Goal: Information Seeking & Learning: Check status

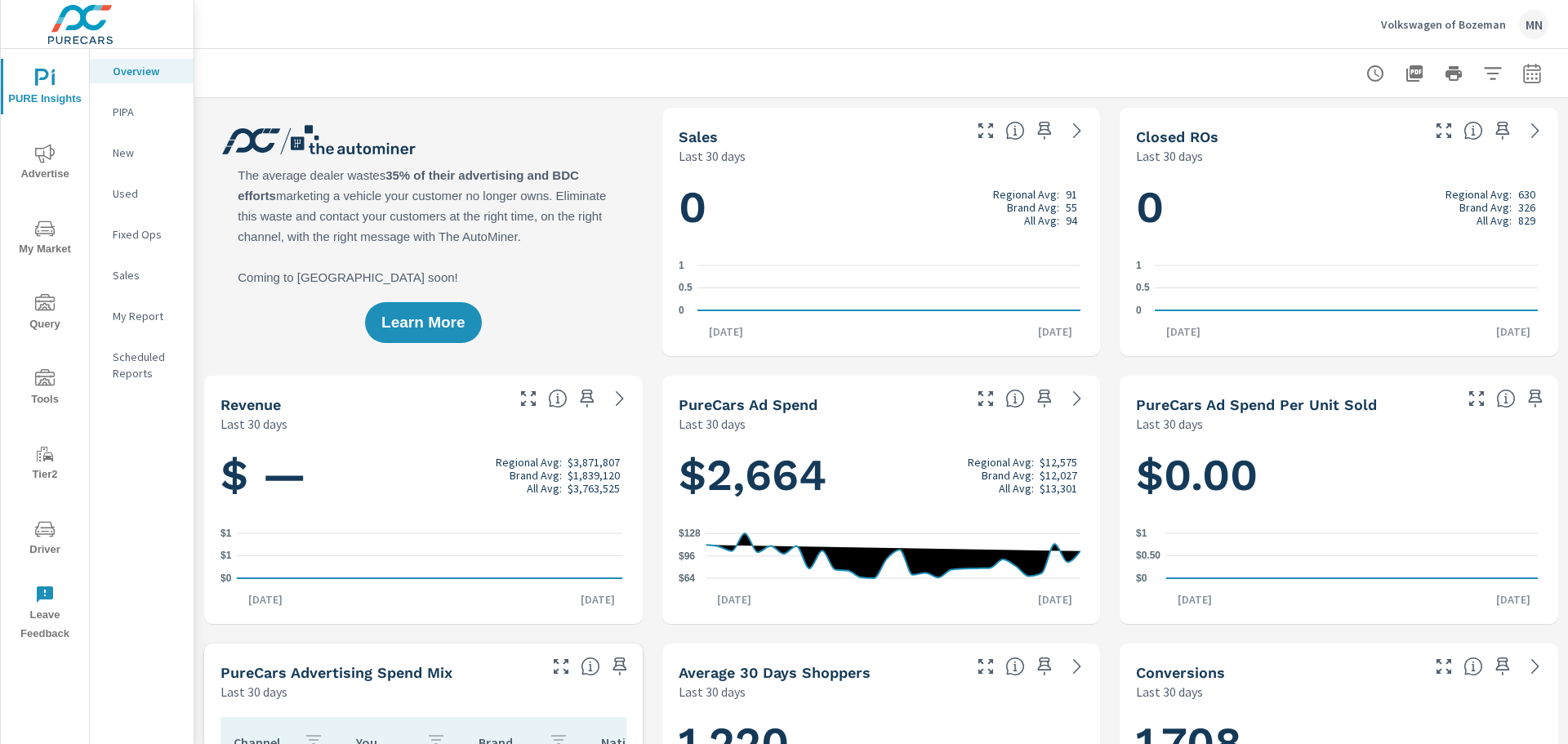
scroll to position [1, 0]
click at [46, 164] on span "Advertise" at bounding box center [45, 163] width 78 height 40
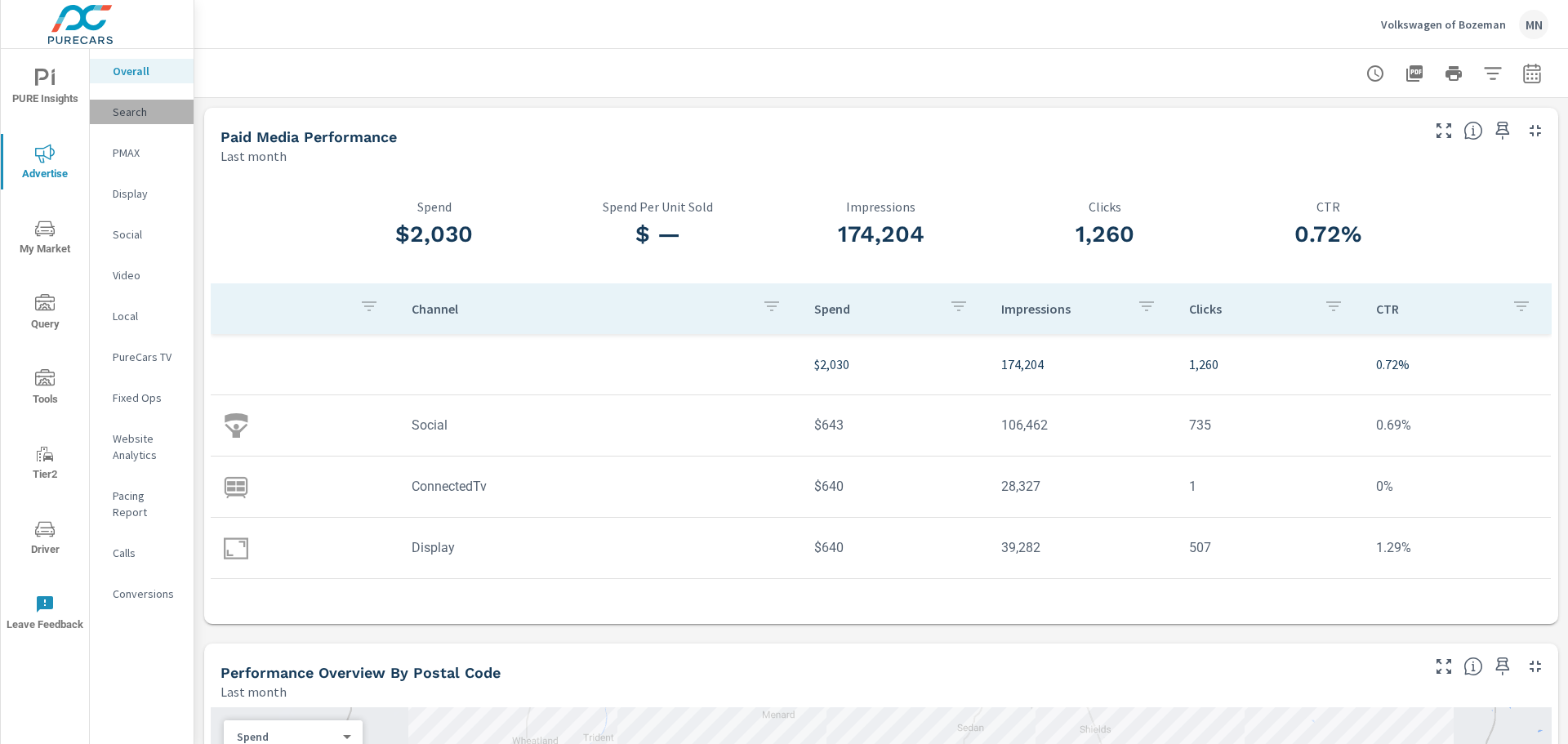
click at [125, 115] on p "Search" at bounding box center [147, 111] width 67 height 16
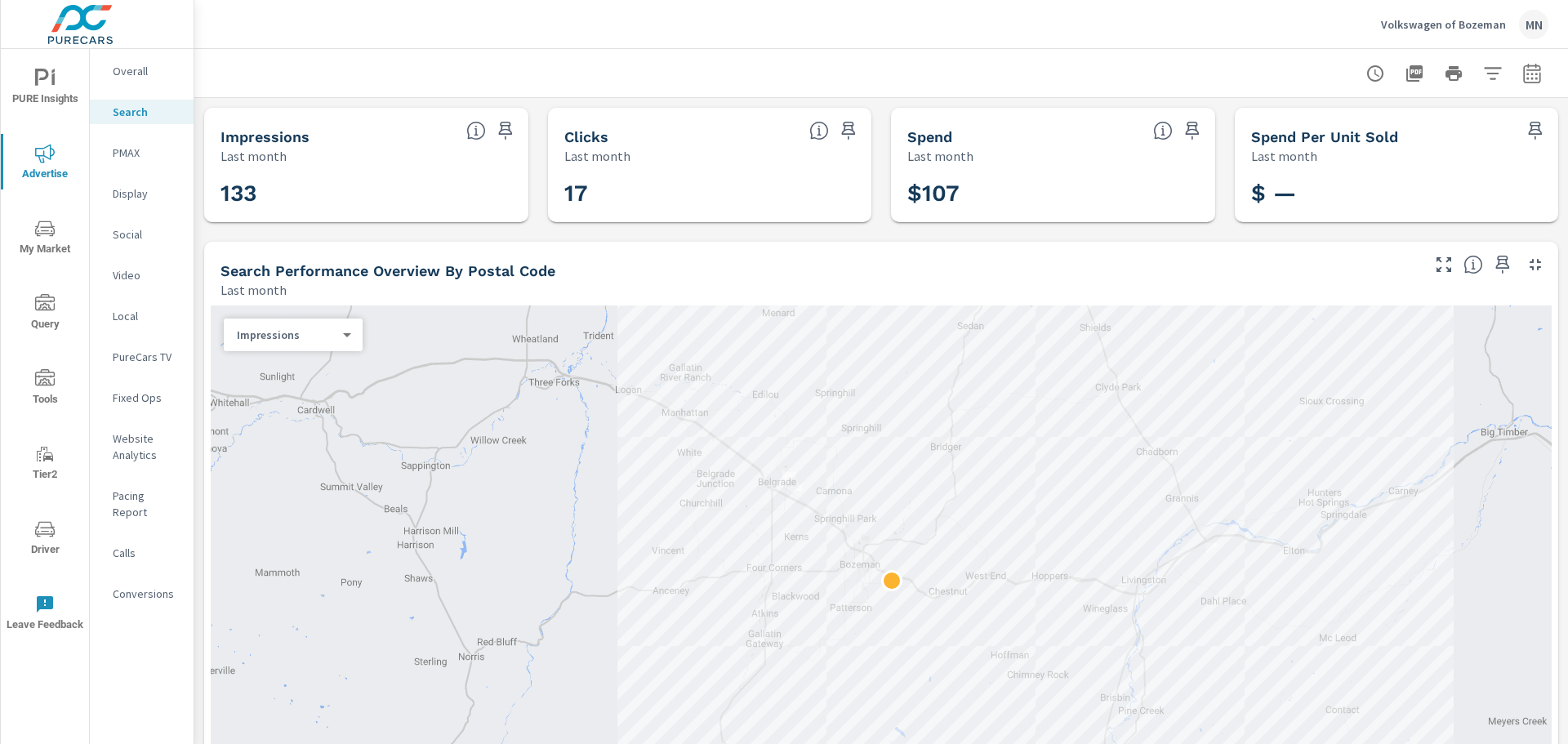
click at [137, 195] on p "Display" at bounding box center [147, 193] width 67 height 16
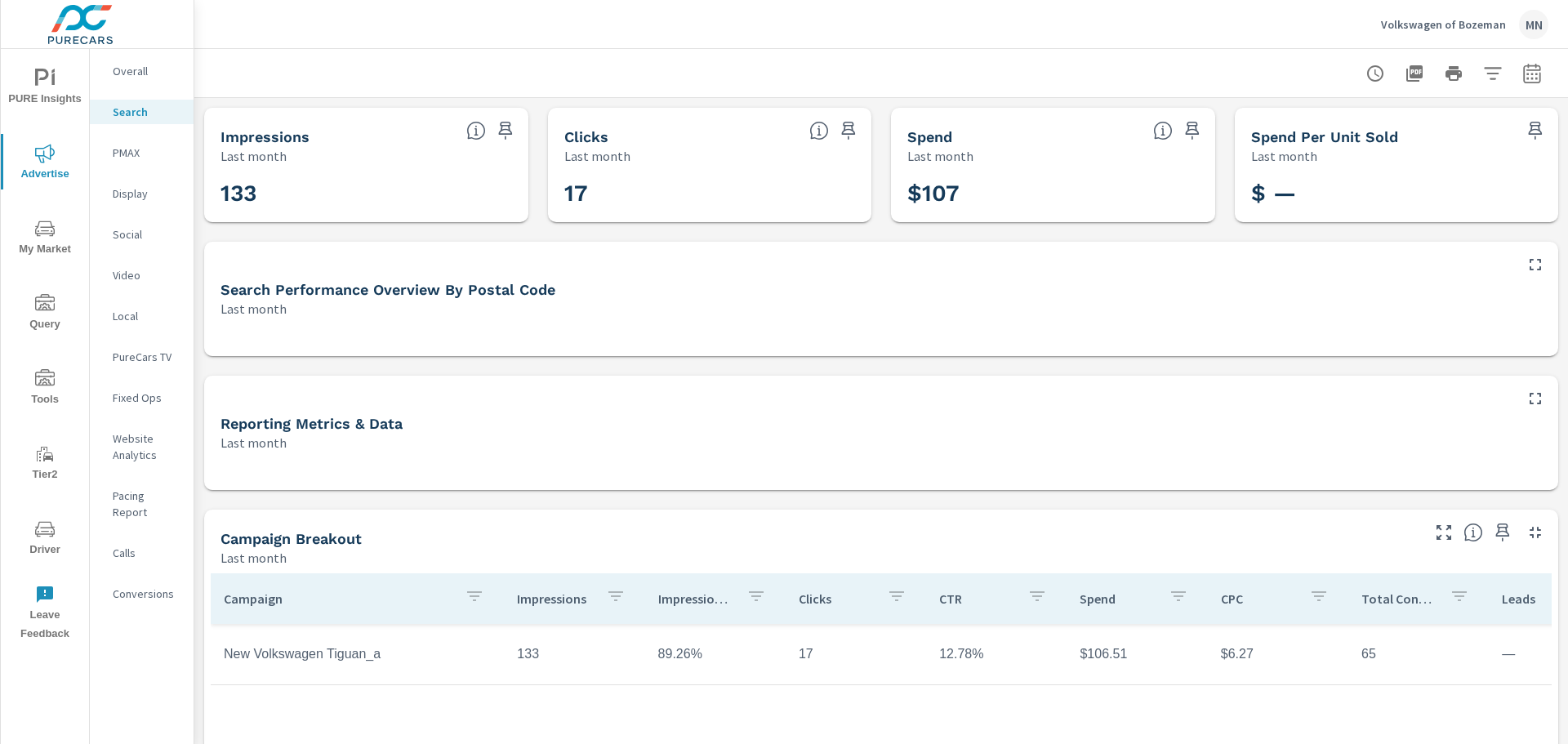
click at [126, 194] on p "Display" at bounding box center [147, 193] width 67 height 16
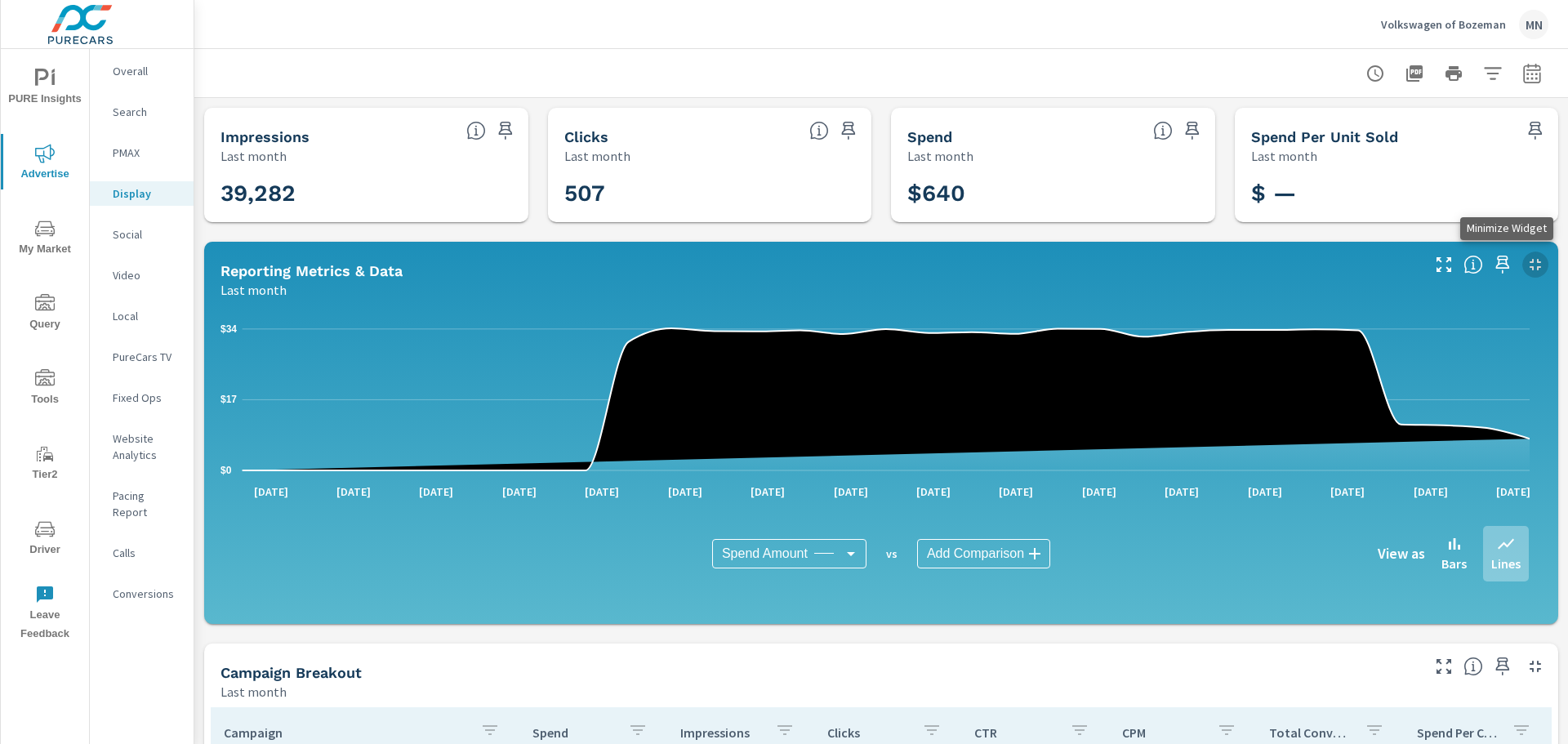
click at [1525, 256] on icon "button" at bounding box center [1534, 264] width 19 height 19
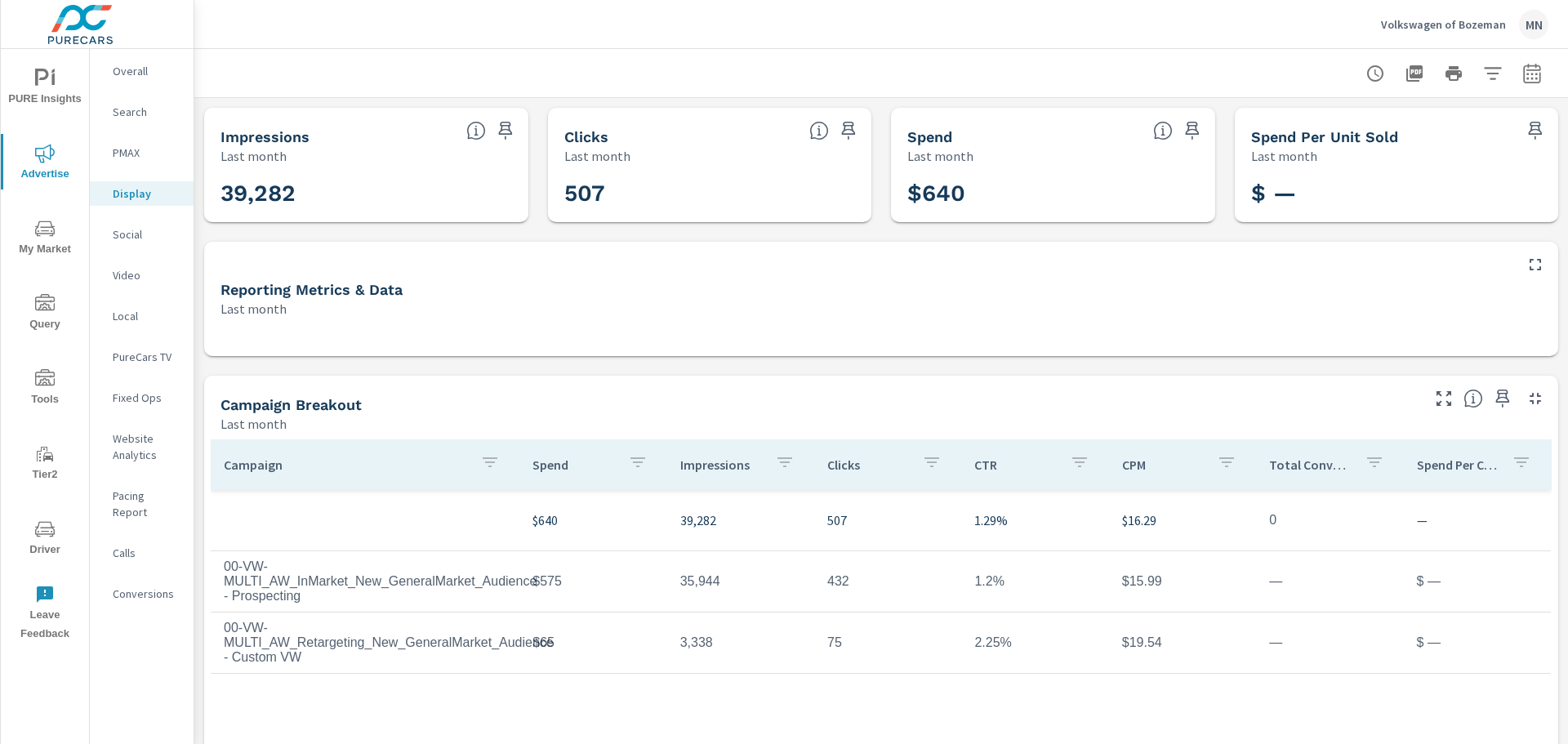
click at [135, 230] on p "Social" at bounding box center [147, 234] width 67 height 16
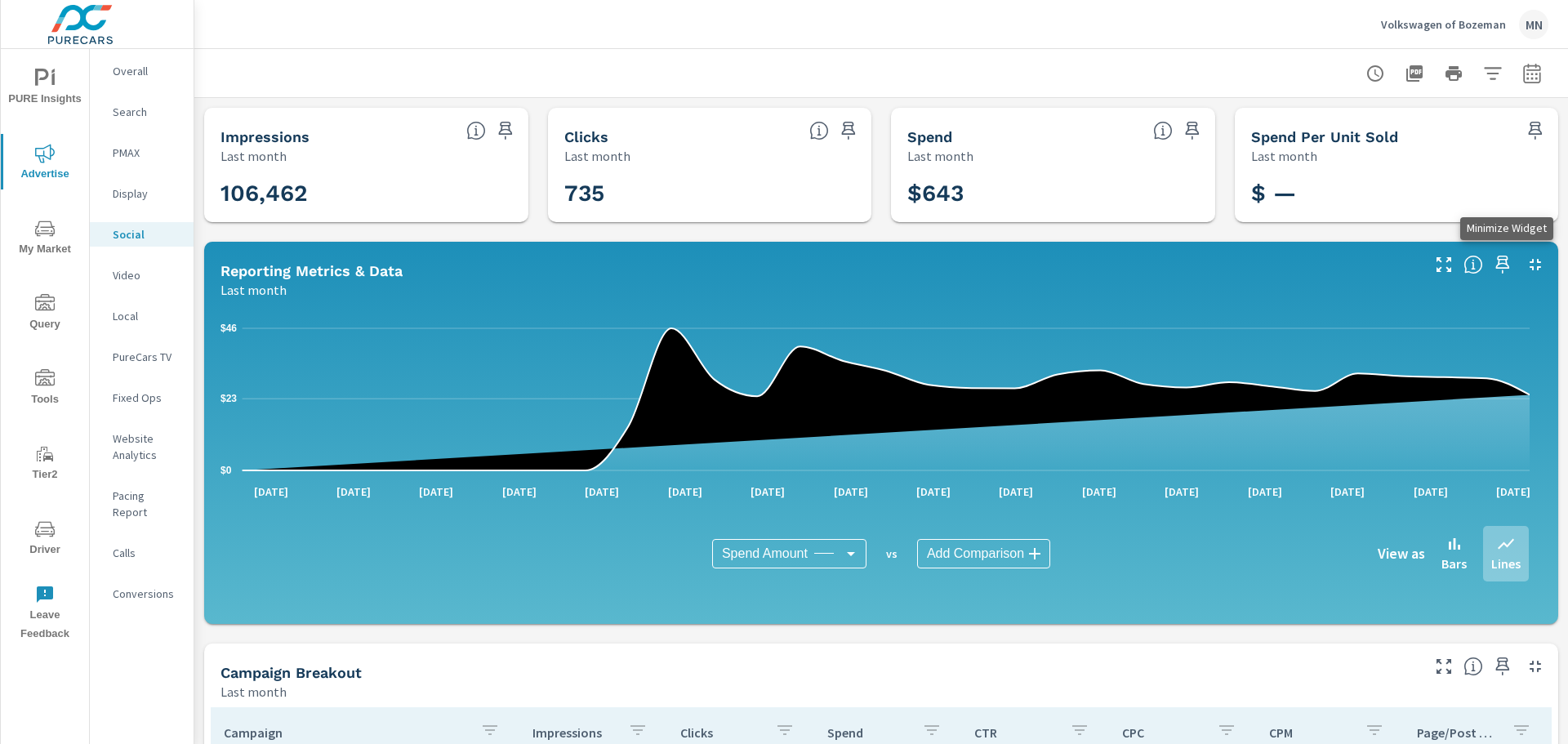
click at [1525, 266] on icon "button" at bounding box center [1534, 264] width 19 height 19
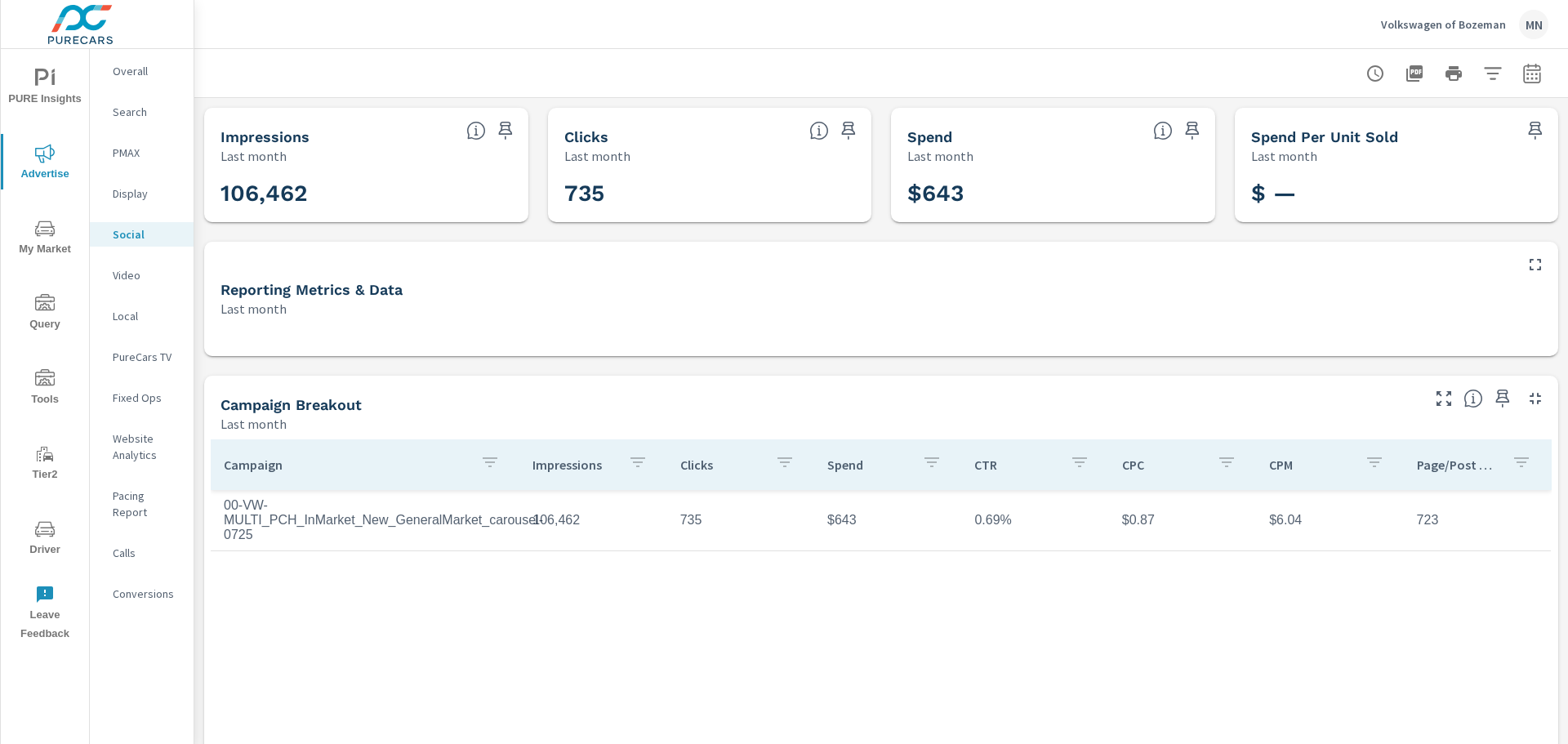
click at [132, 274] on p "Video" at bounding box center [147, 275] width 67 height 16
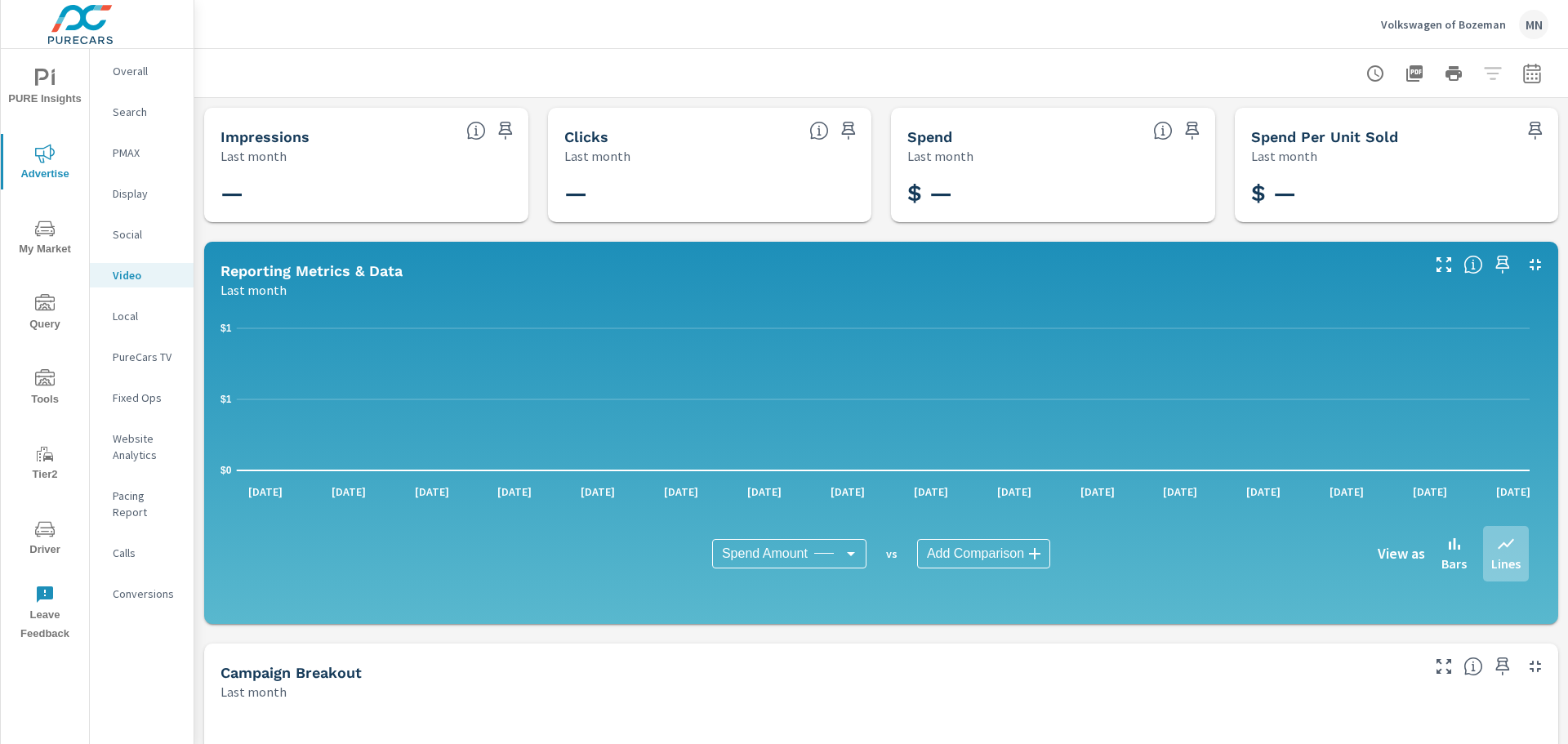
click at [137, 308] on p "Local" at bounding box center [147, 315] width 67 height 16
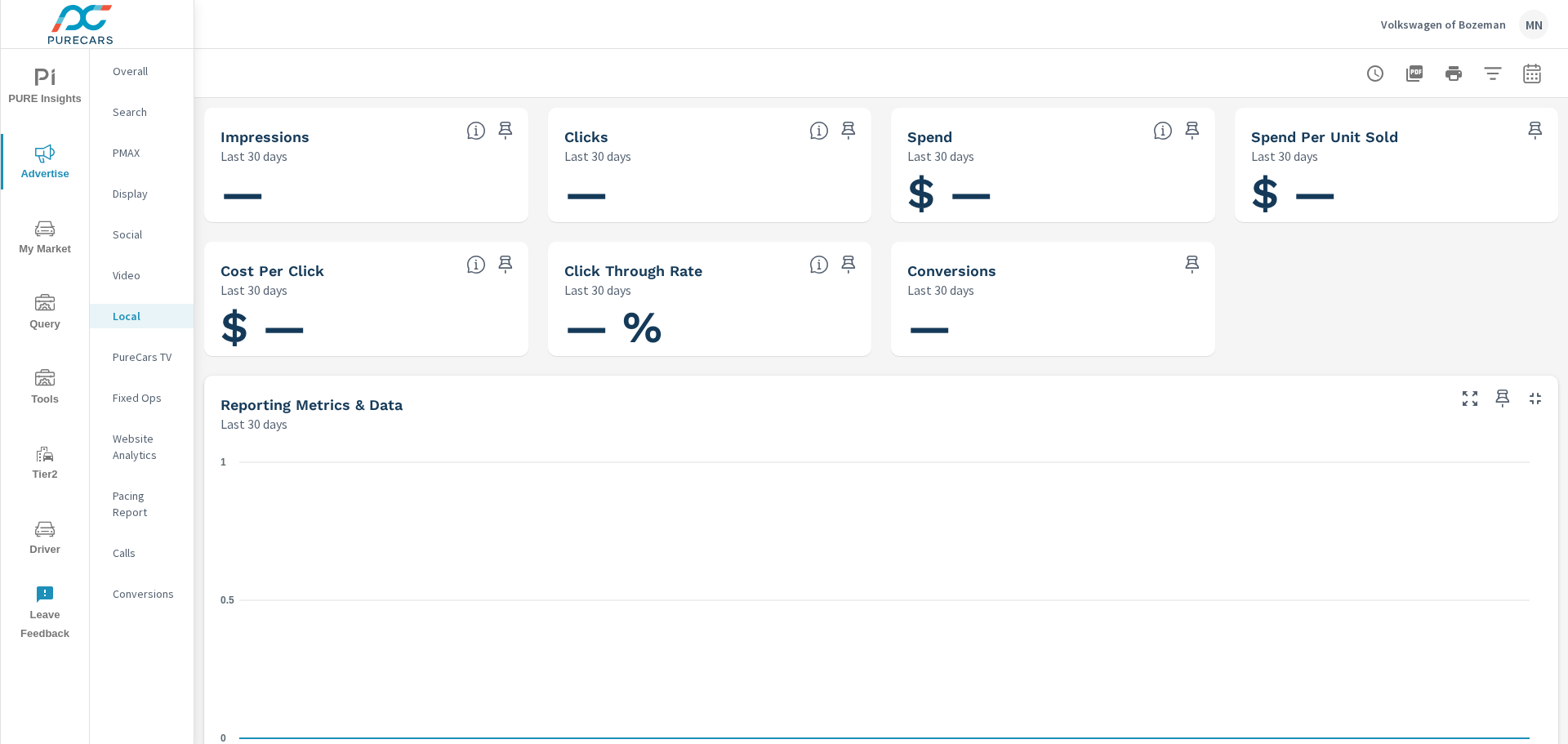
click at [142, 358] on p "PureCars TV" at bounding box center [147, 357] width 67 height 16
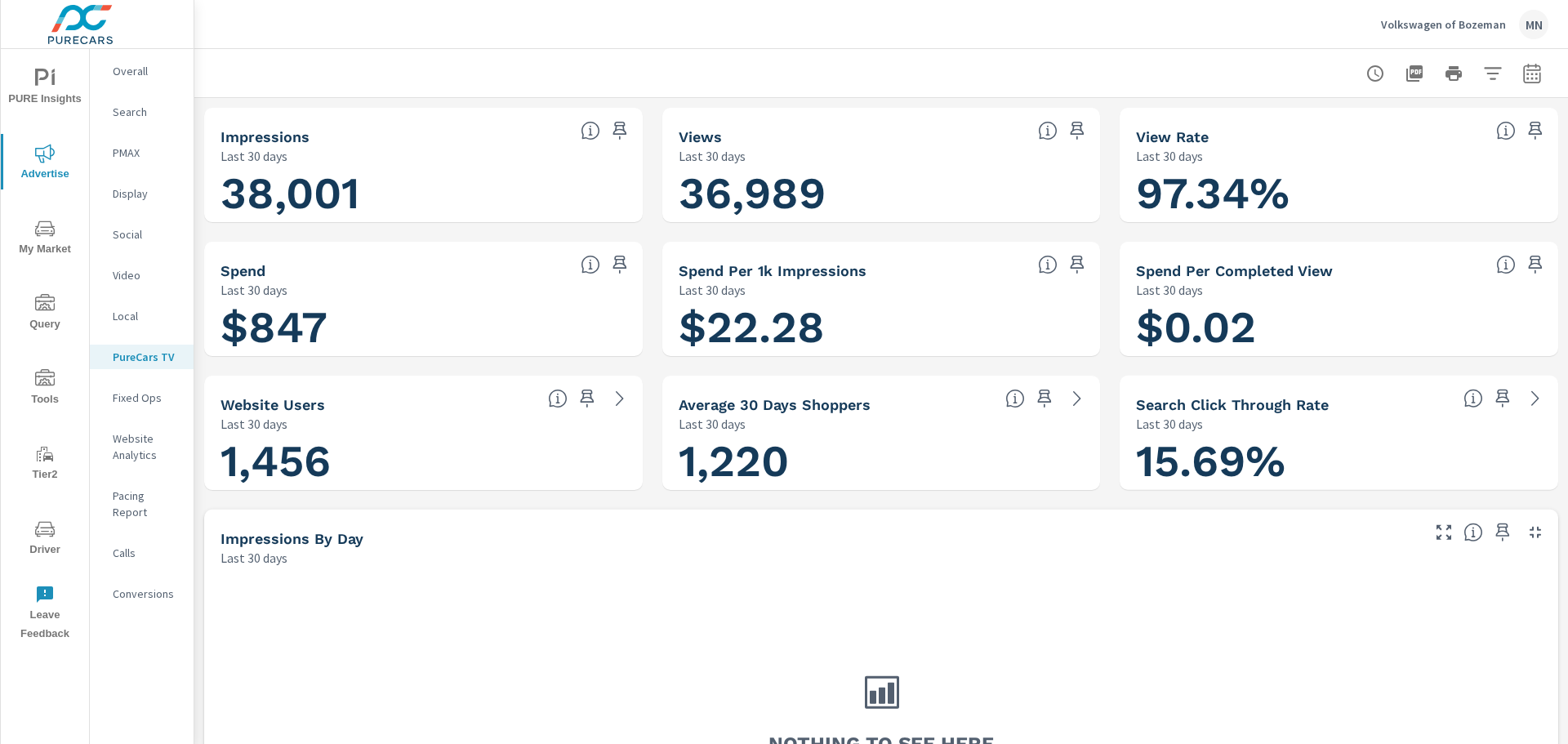
scroll to position [1, 0]
click at [1526, 538] on icon "button" at bounding box center [1534, 532] width 19 height 19
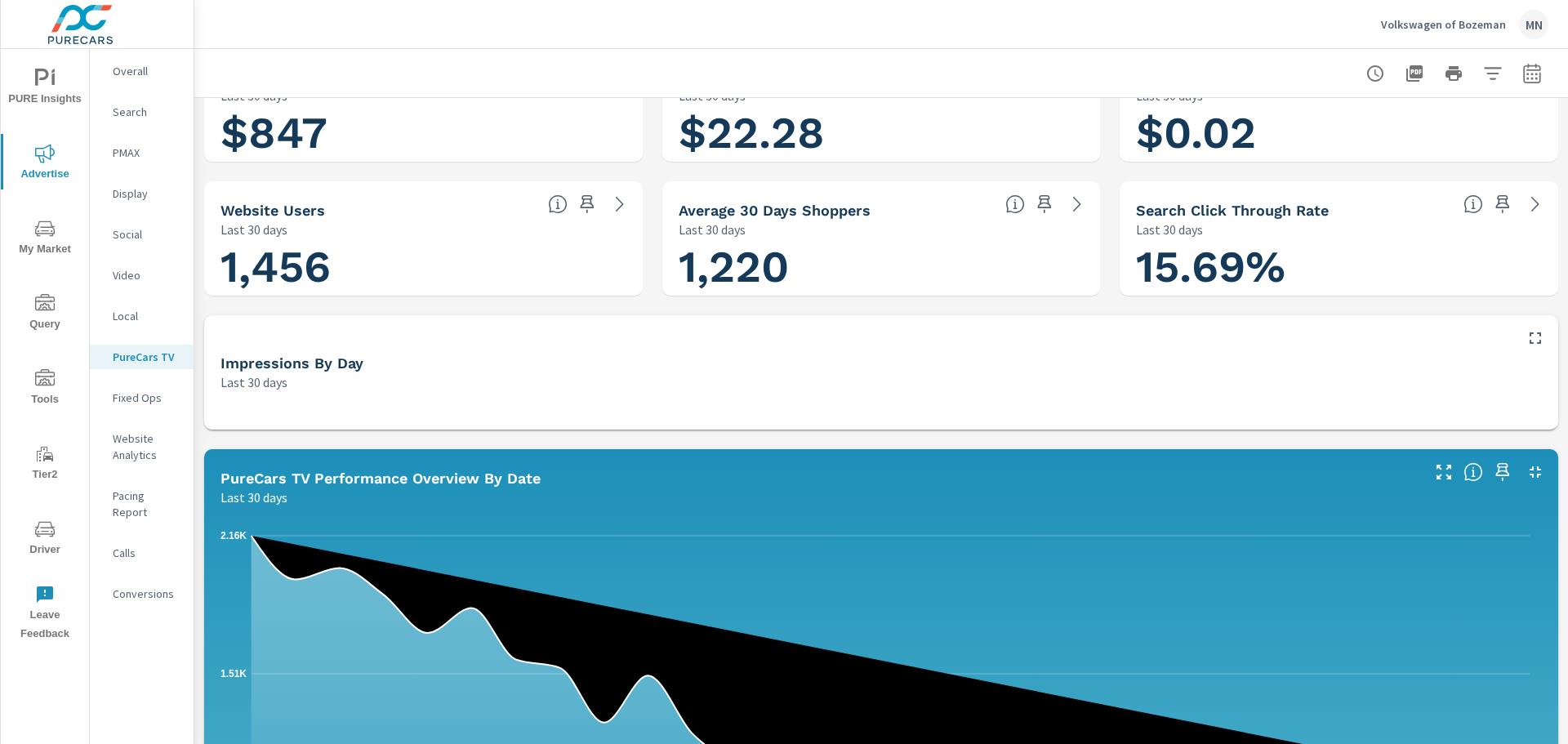
scroll to position [326, 0]
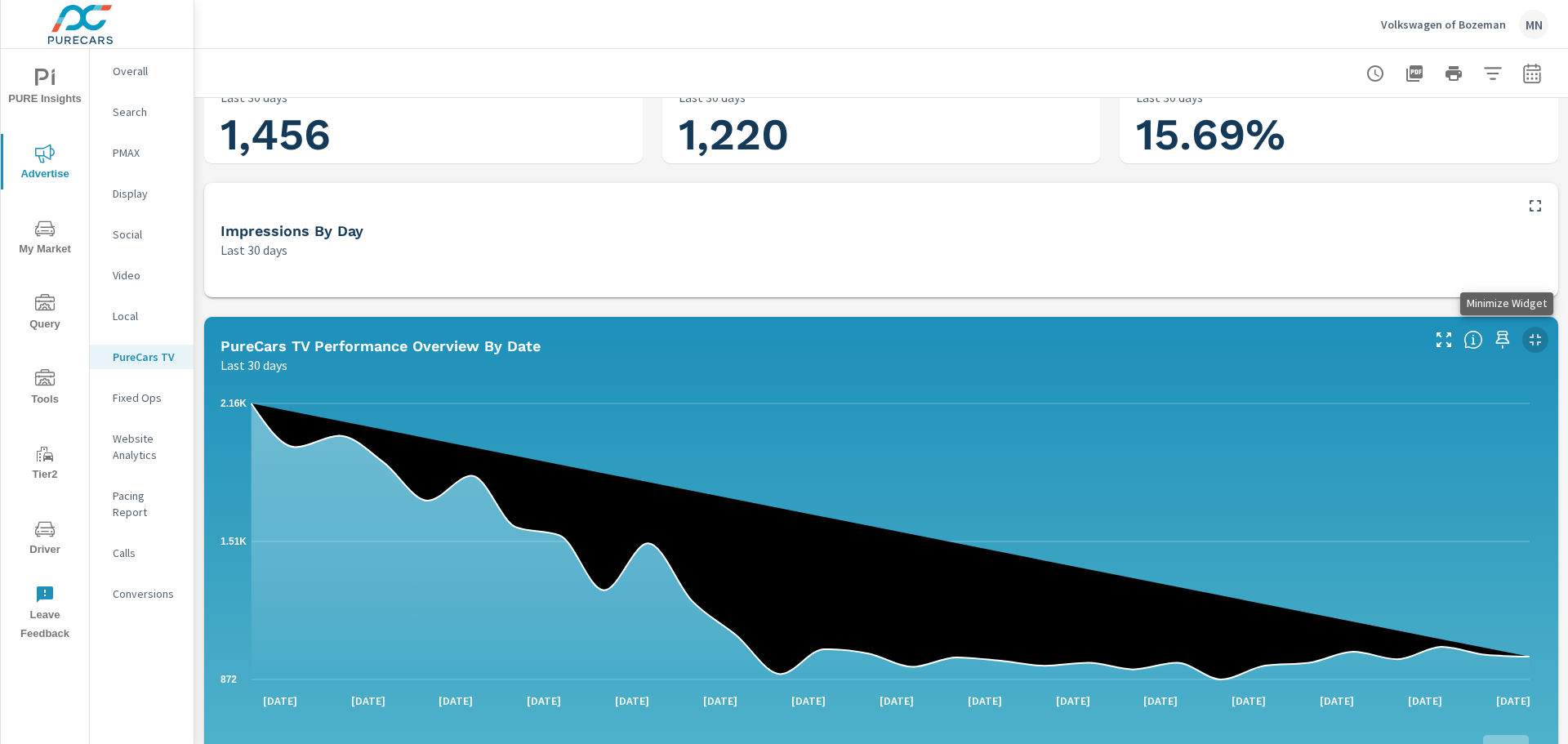
click at [1529, 338] on icon "button" at bounding box center [1535, 340] width 12 height 12
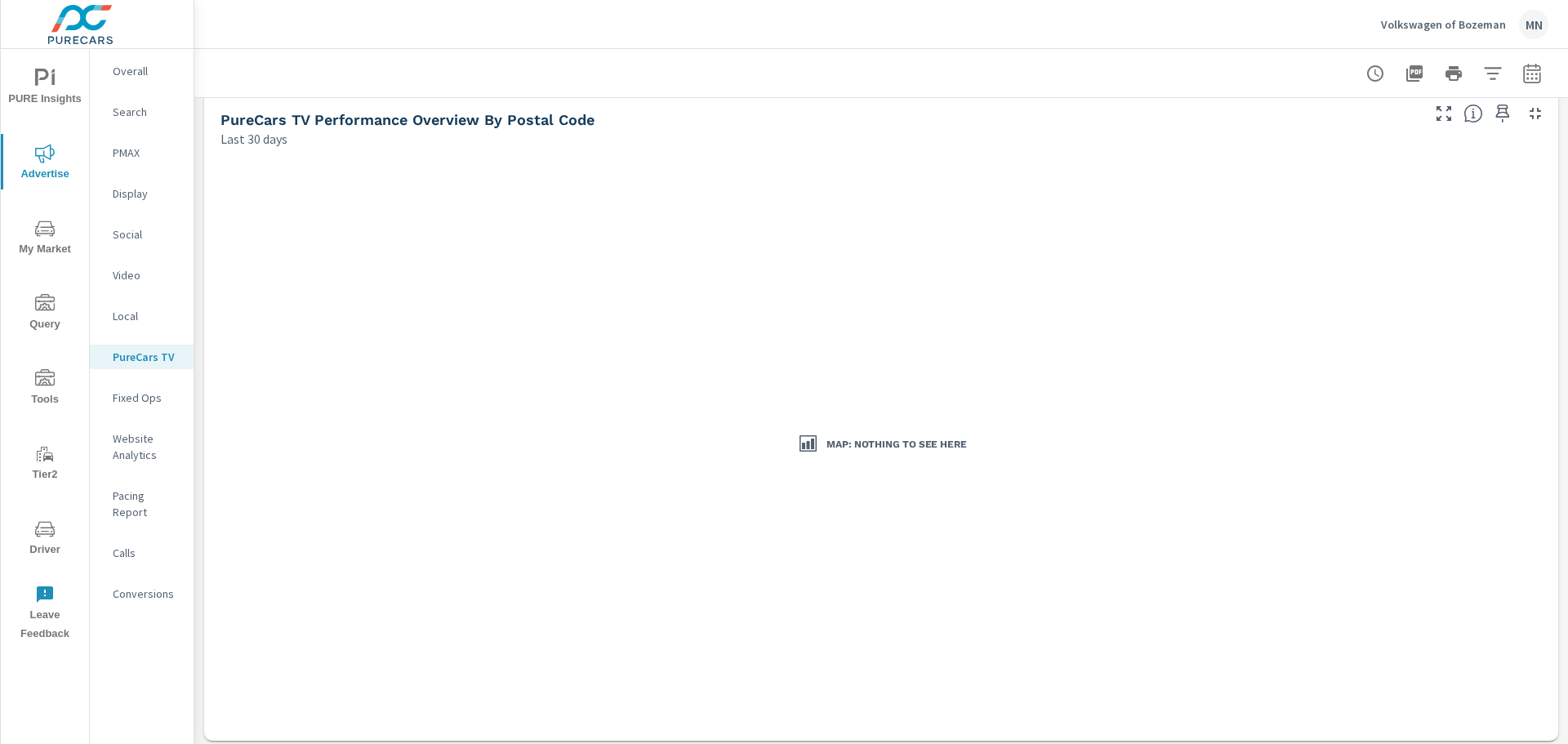
scroll to position [654, 0]
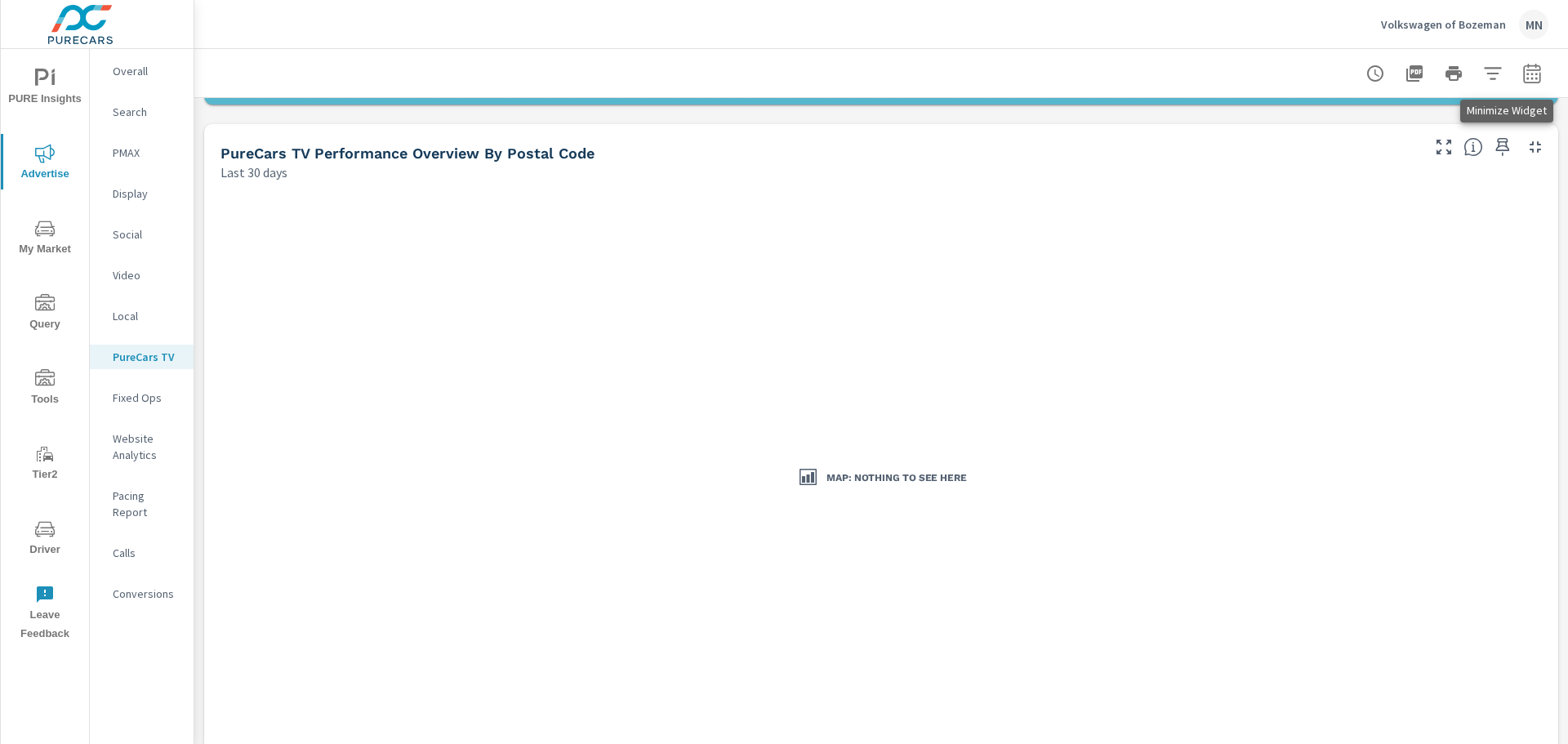
click at [1529, 149] on icon "button" at bounding box center [1535, 148] width 12 height 12
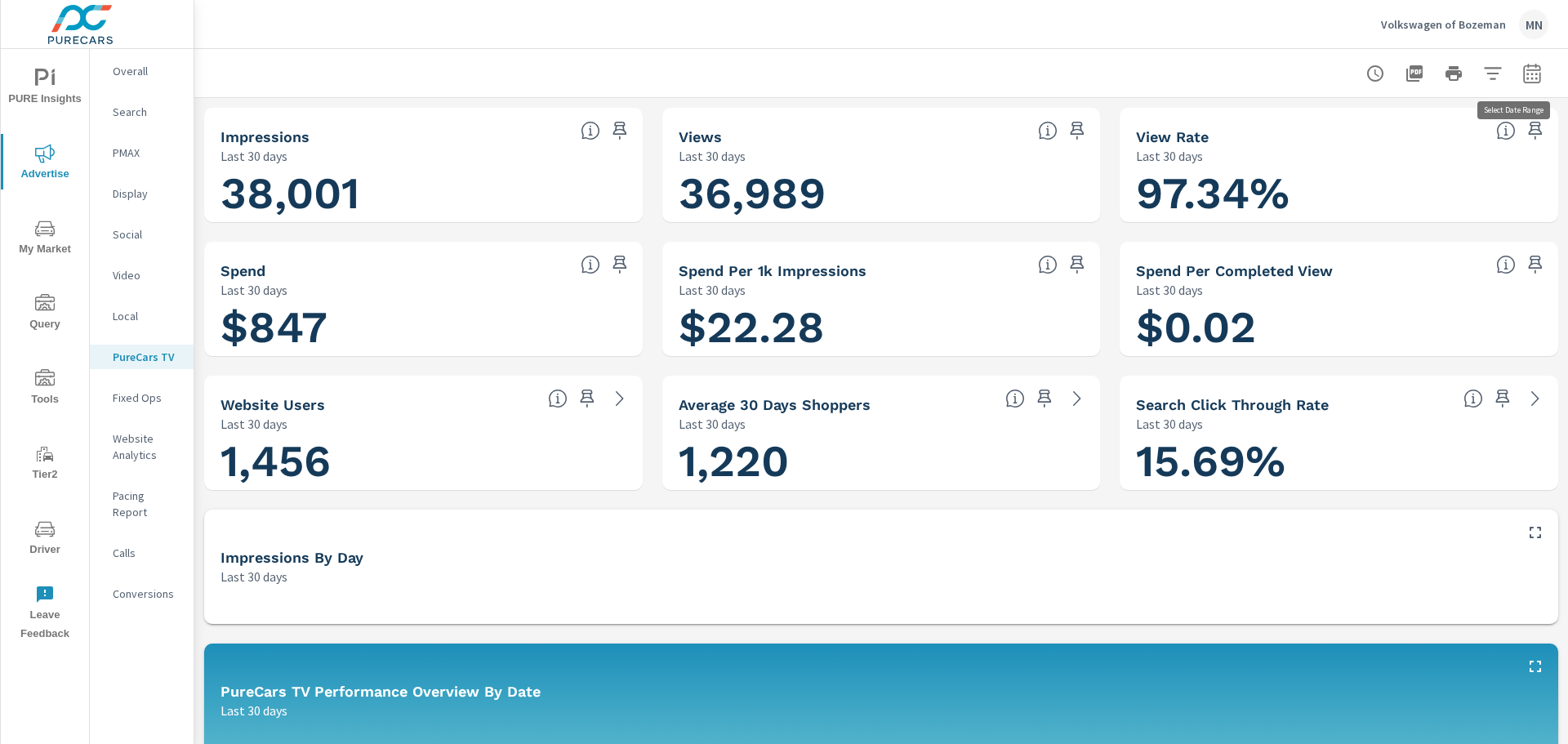
click at [1527, 69] on icon "button" at bounding box center [1532, 73] width 17 height 19
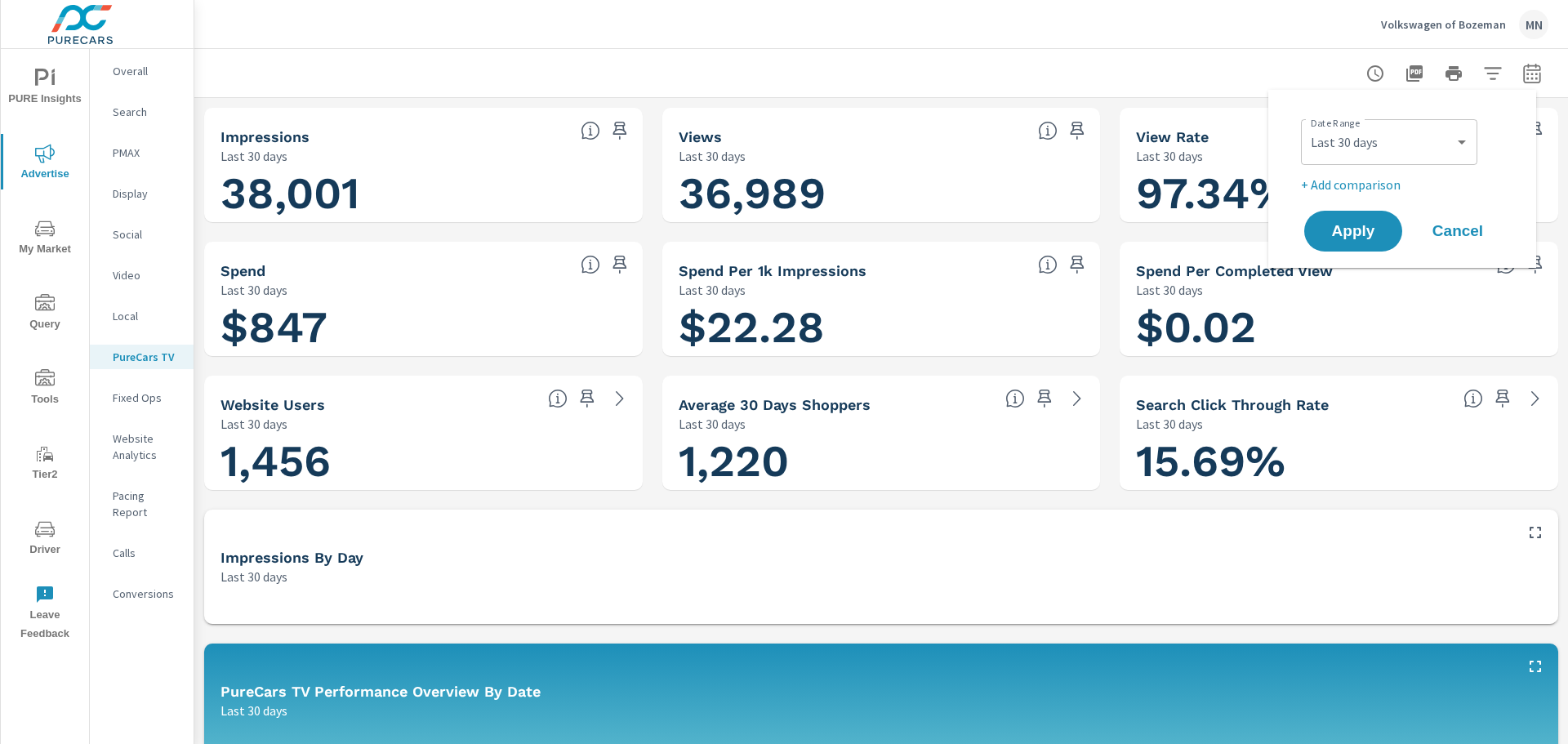
click at [1439, 125] on div "Custom Yesterday Last week Last 7 days Last 14 days Last 30 days Last 45 days L…" at bounding box center [1388, 142] width 176 height 46
click at [1436, 137] on select "Custom Yesterday Last week Last 7 days Last 14 days Last 30 days Last 45 days L…" at bounding box center [1389, 142] width 164 height 33
click at [1308, 126] on select "Custom Yesterday Last week Last 7 days Last 14 days Last 30 days Last 45 days L…" at bounding box center [1389, 142] width 164 height 33
select select "Last month"
click at [1349, 235] on span "Apply" at bounding box center [1352, 231] width 67 height 15
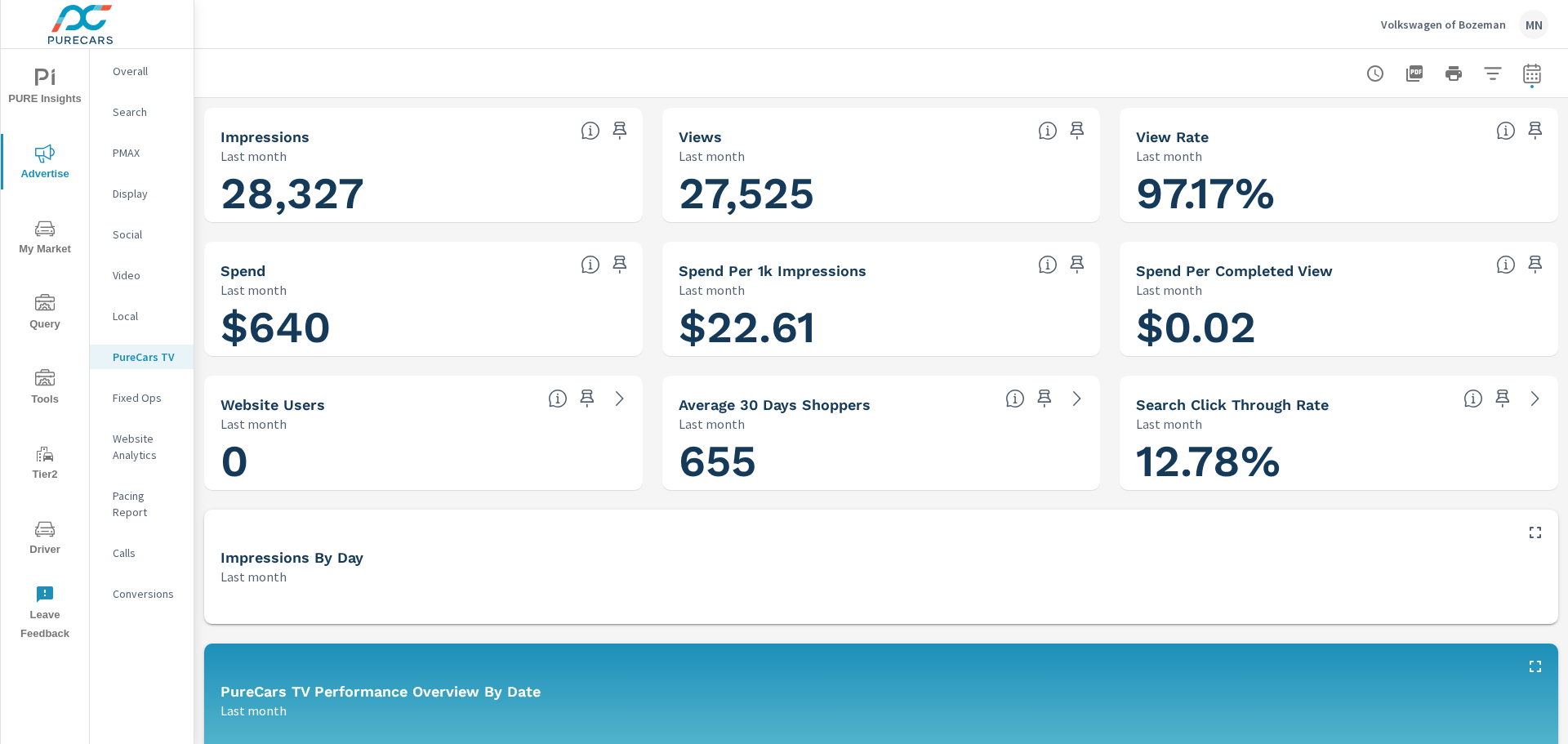
scroll to position [1, 0]
drag, startPoint x: 375, startPoint y: 179, endPoint x: 229, endPoint y: 191, distance: 146.5
click at [229, 191] on h1 "28,327" at bounding box center [423, 194] width 405 height 56
copy h1 "28,327"
